Goal: Information Seeking & Learning: Compare options

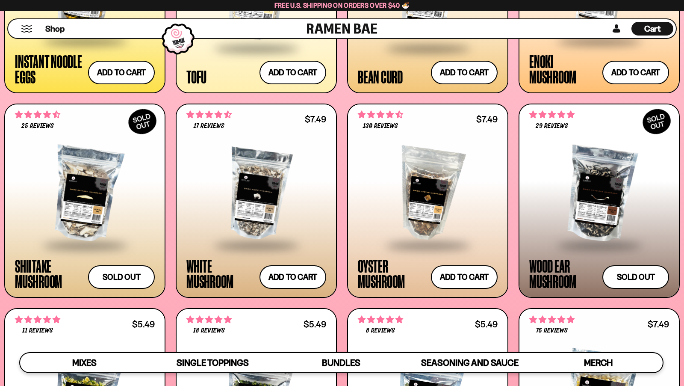
scroll to position [1164, 0]
click at [272, 201] on div at bounding box center [256, 194] width 140 height 100
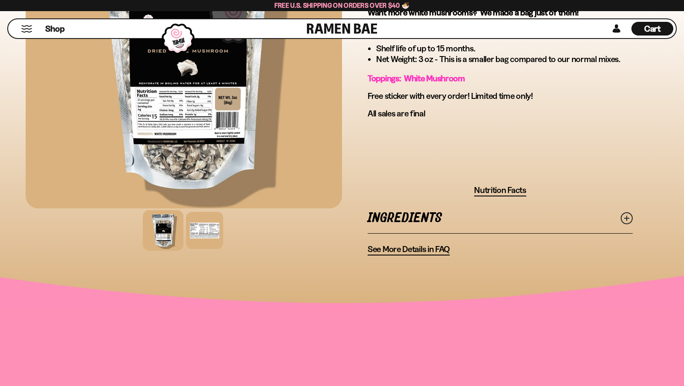
scroll to position [342, 0]
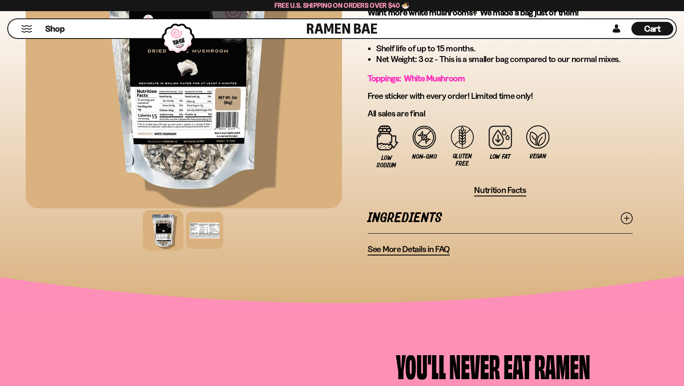
click at [414, 224] on link "Ingredients" at bounding box center [500, 218] width 265 height 30
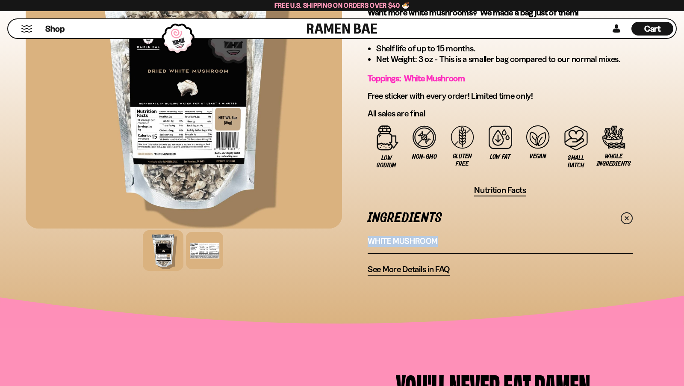
drag, startPoint x: 452, startPoint y: 236, endPoint x: 363, endPoint y: 237, distance: 88.6
click at [363, 238] on div "17 reviews White Mushroom 3oz FREE SHIPPING on all US orders above $40! Mixes S…" at bounding box center [500, 1] width 317 height 549
copy p "White Mushroom"
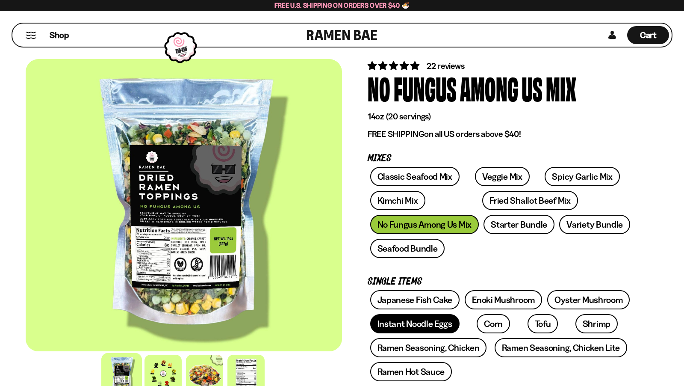
scroll to position [92, 0]
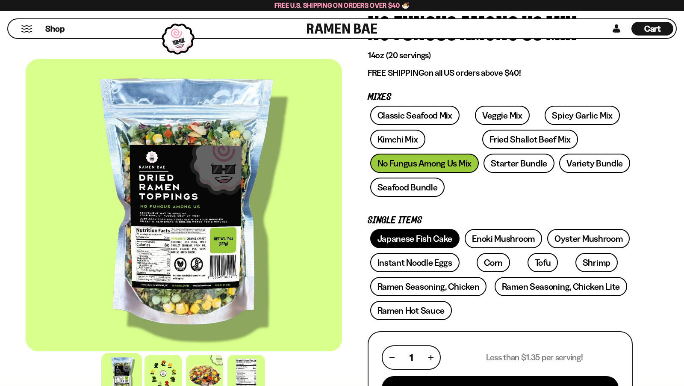
click at [432, 243] on link "Japanese Fish Cake" at bounding box center [415, 238] width 90 height 19
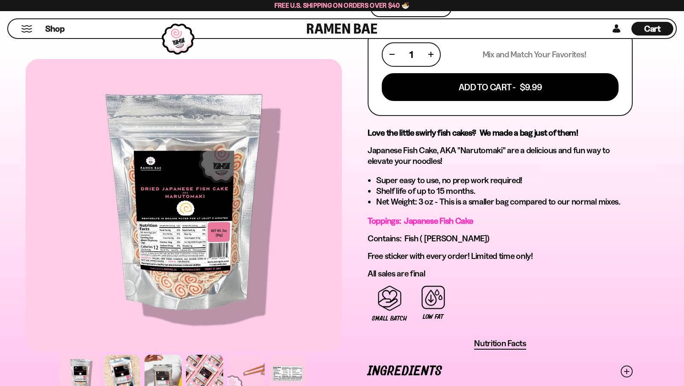
scroll to position [486, 0]
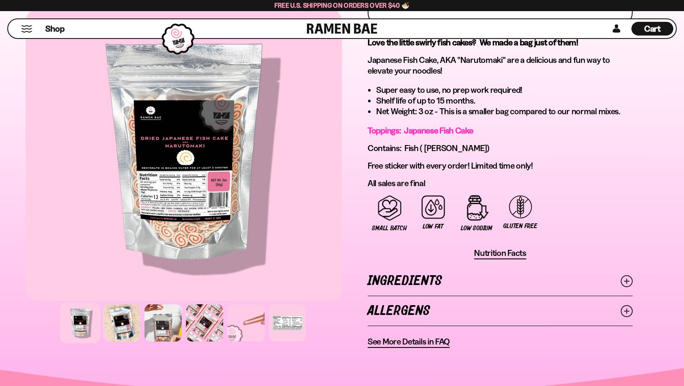
click at [447, 285] on link "Ingredients" at bounding box center [500, 281] width 265 height 30
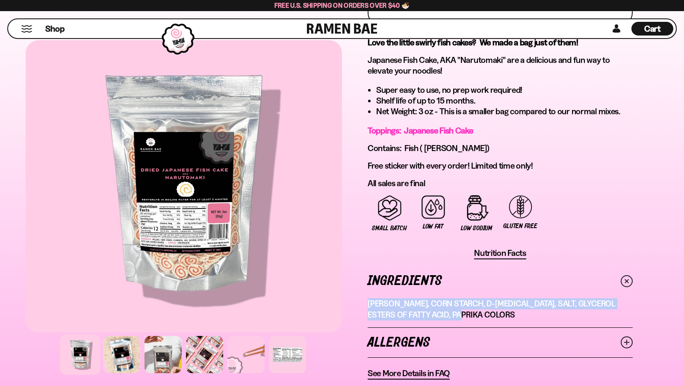
drag, startPoint x: 466, startPoint y: 314, endPoint x: 362, endPoint y: 298, distance: 104.8
copy p "Pollock, Corn Starch, D-Sorbitol, Salt, Glycerol Esters Of Fatty Acid, Paprika …"
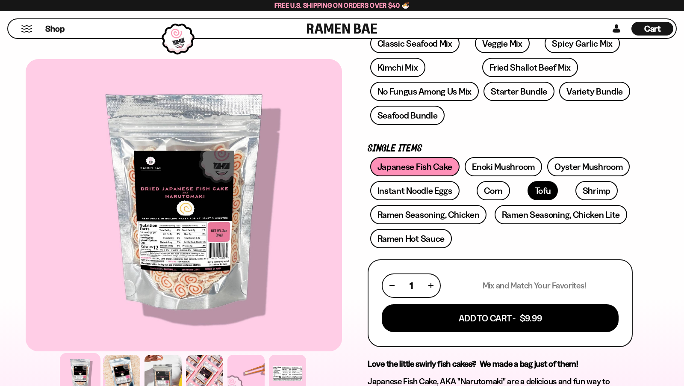
scroll to position [164, 0]
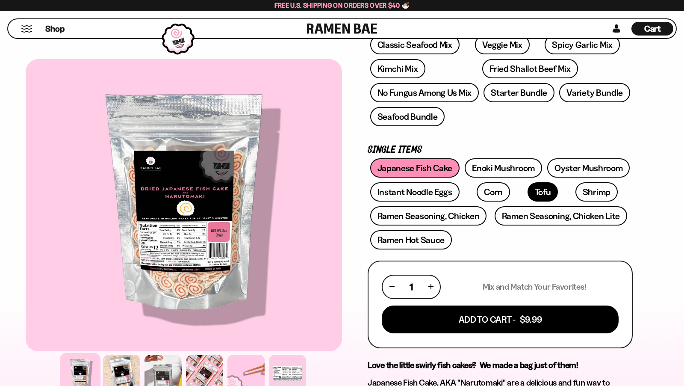
click at [528, 191] on link "Tofu" at bounding box center [543, 191] width 31 height 19
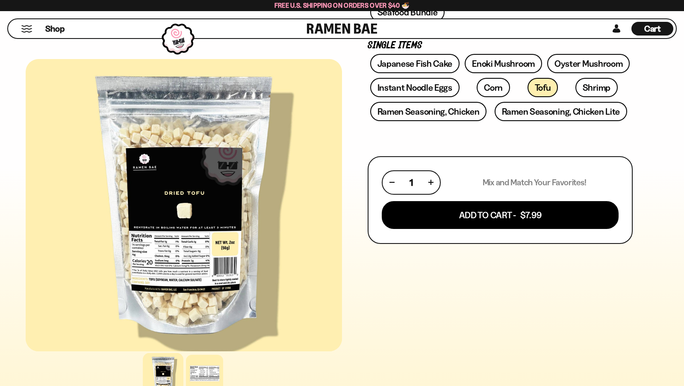
scroll to position [386, 0]
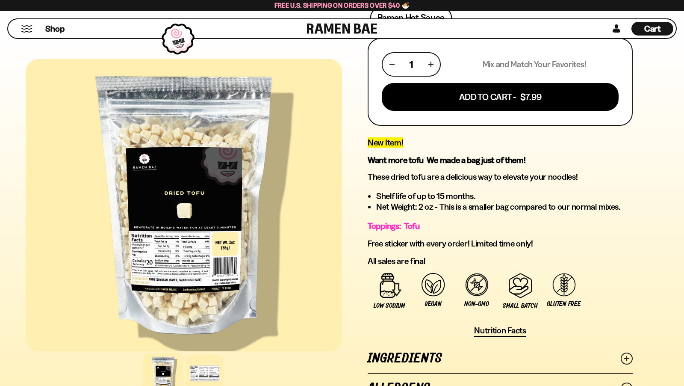
click at [409, 356] on link "Ingredients" at bounding box center [500, 358] width 265 height 30
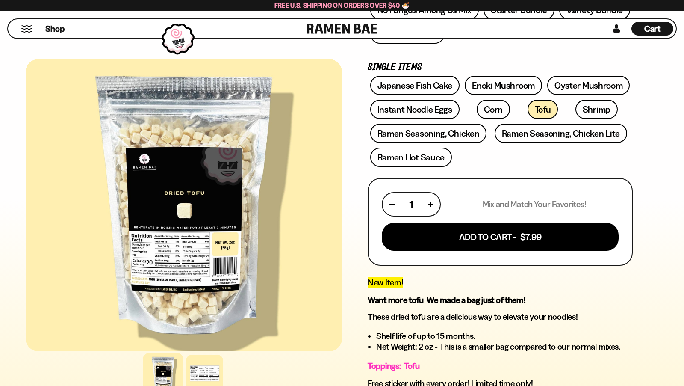
scroll to position [246, 0]
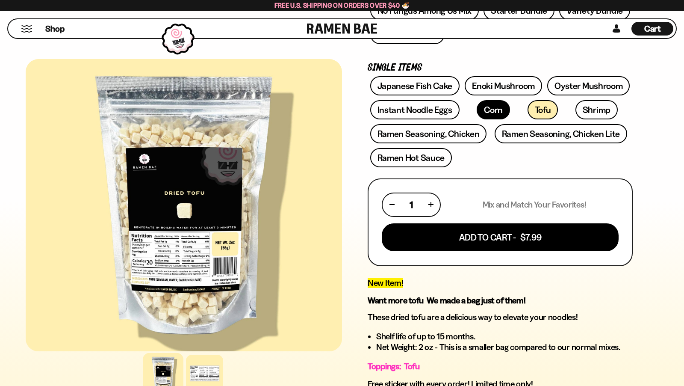
click at [477, 111] on link "Corn" at bounding box center [493, 109] width 33 height 19
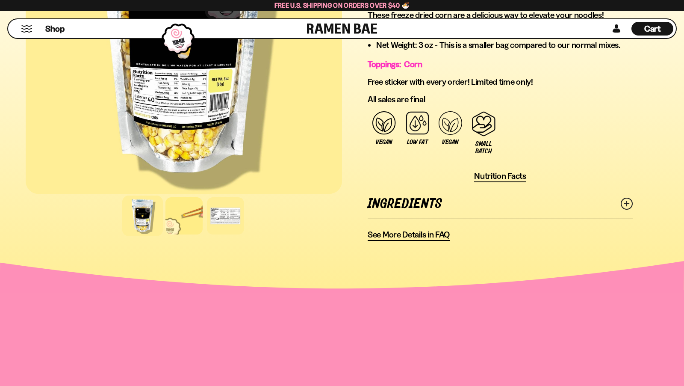
scroll to position [566, 0]
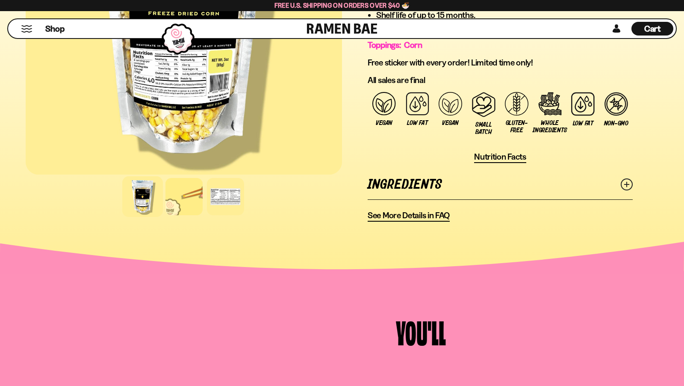
click at [429, 192] on link "Ingredients" at bounding box center [500, 185] width 265 height 30
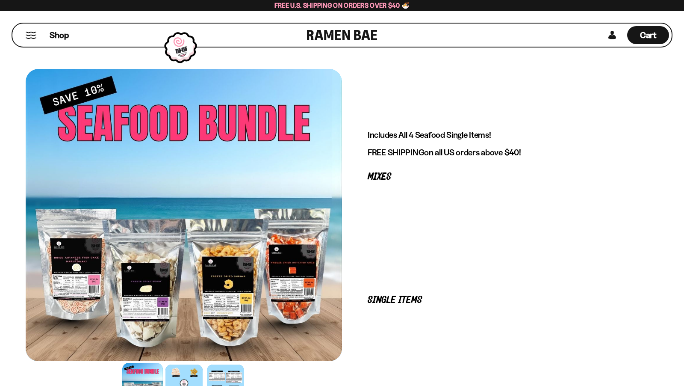
drag, startPoint x: 0, startPoint y: 0, endPoint x: 30, endPoint y: 35, distance: 45.8
click at [30, 35] on button "Mobile Menu Trigger" at bounding box center [31, 35] width 12 height 7
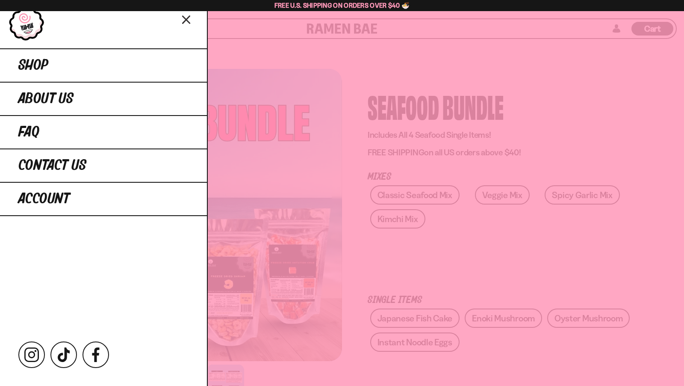
scroll to position [87, 0]
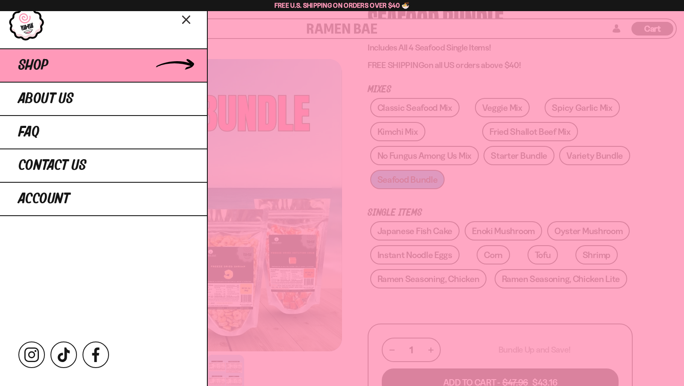
drag, startPoint x: 50, startPoint y: 66, endPoint x: 56, endPoint y: 62, distance: 6.7
click at [50, 66] on link "Shop" at bounding box center [103, 64] width 207 height 33
